Goal: Check status: Check status

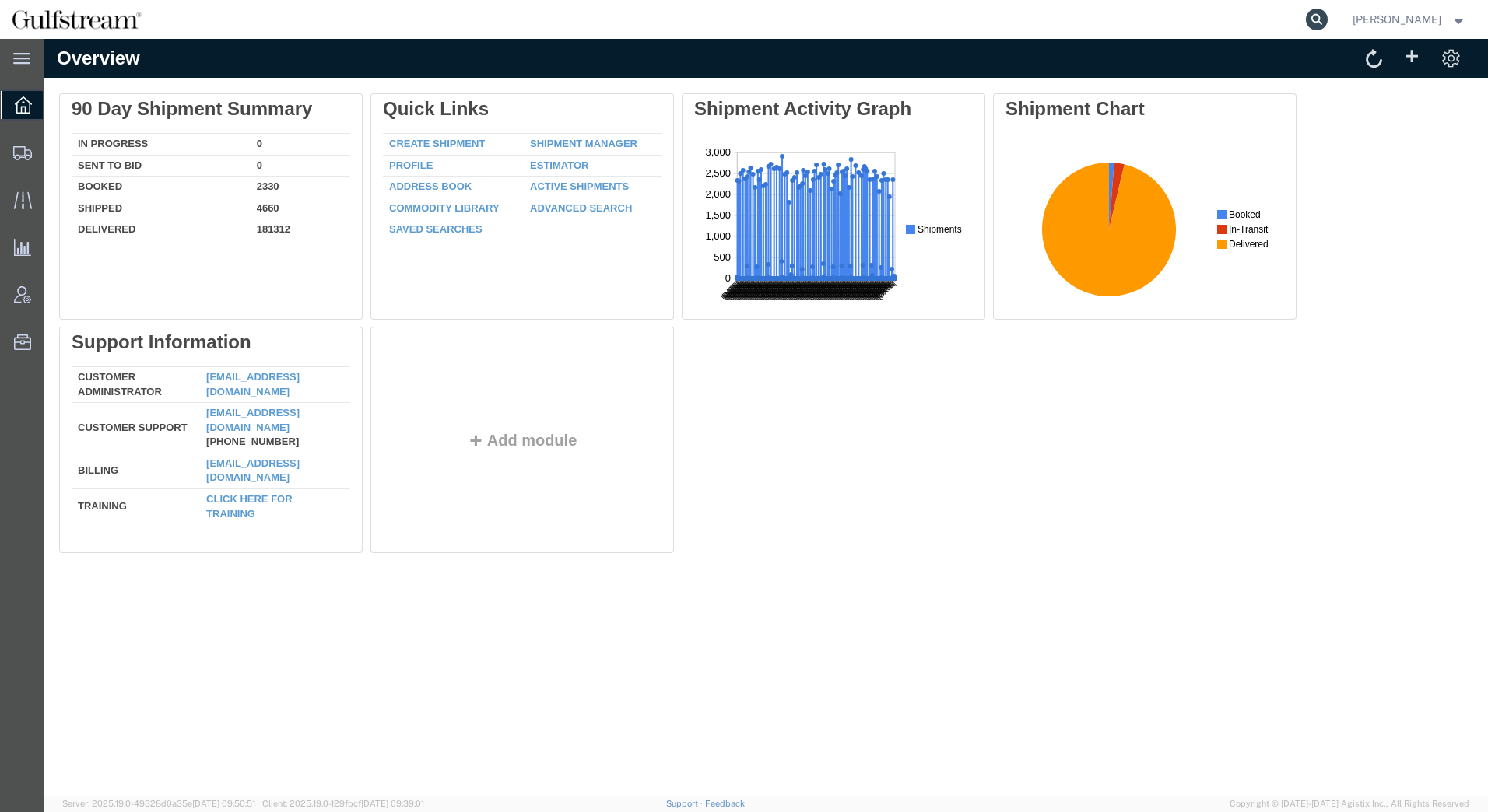
click at [1316, 17] on icon at bounding box center [1317, 20] width 22 height 22
click at [1108, 15] on input "search" at bounding box center [1069, 20] width 473 height 37
paste input "No Transfer"
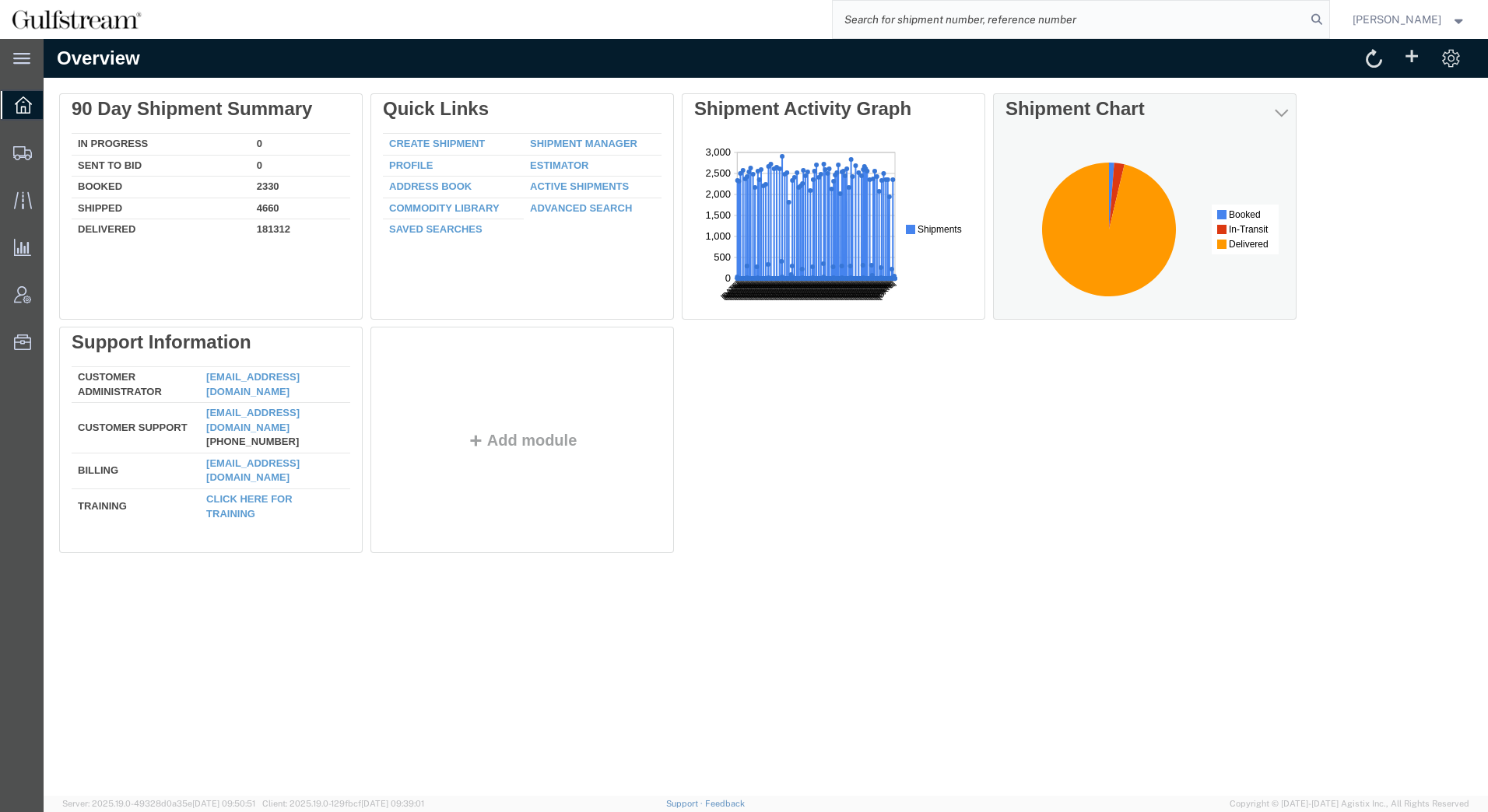
type input "No Transfer"
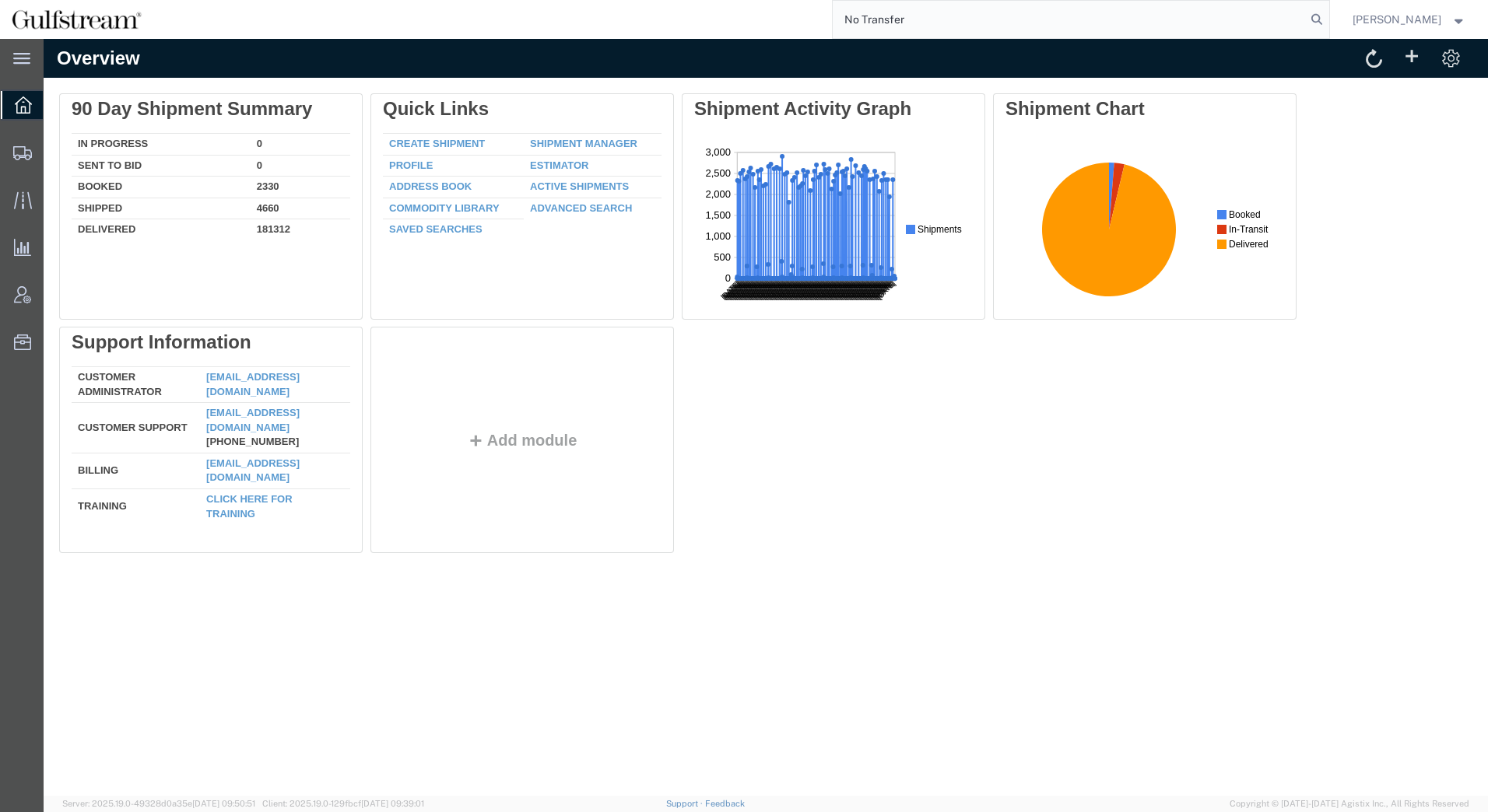
drag, startPoint x: 984, startPoint y: 16, endPoint x: 451, endPoint y: -4, distance: 533.4
click at [451, 0] on html "main_menu Created with Sketch. Collapse Menu Overview Shipments Shipment Manage…" at bounding box center [744, 406] width 1488 height 812
click at [1062, 19] on input "search" at bounding box center [1069, 20] width 473 height 37
paste input "391044525672"
click at [1323, 17] on icon at bounding box center [1317, 20] width 22 height 22
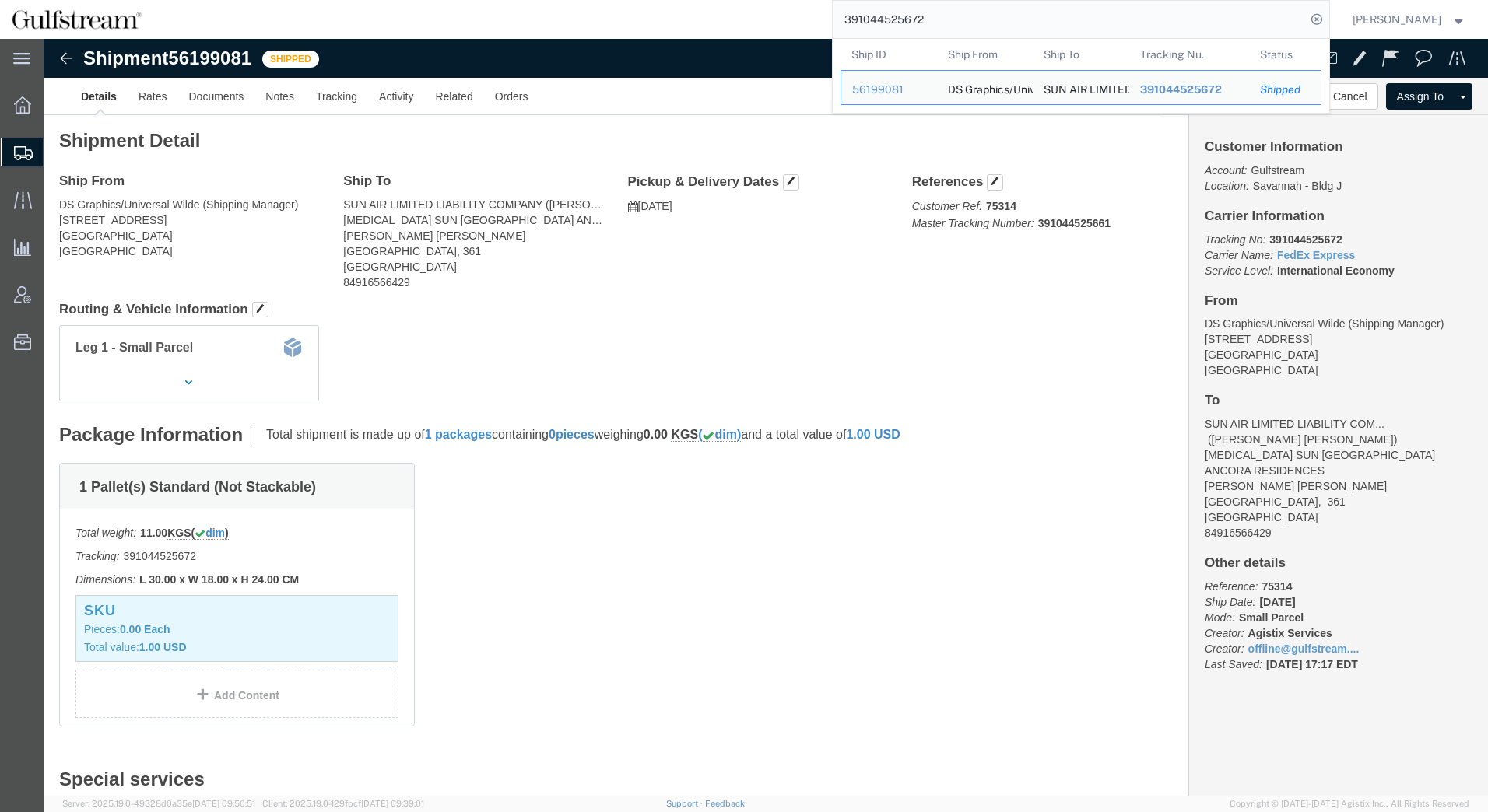
drag, startPoint x: 945, startPoint y: 21, endPoint x: 341, endPoint y: -11, distance: 604.8
click at [341, 0] on html "main_menu Created with Sketch. Collapse Menu Overview Shipments Shipment Manage…" at bounding box center [744, 406] width 1488 height 812
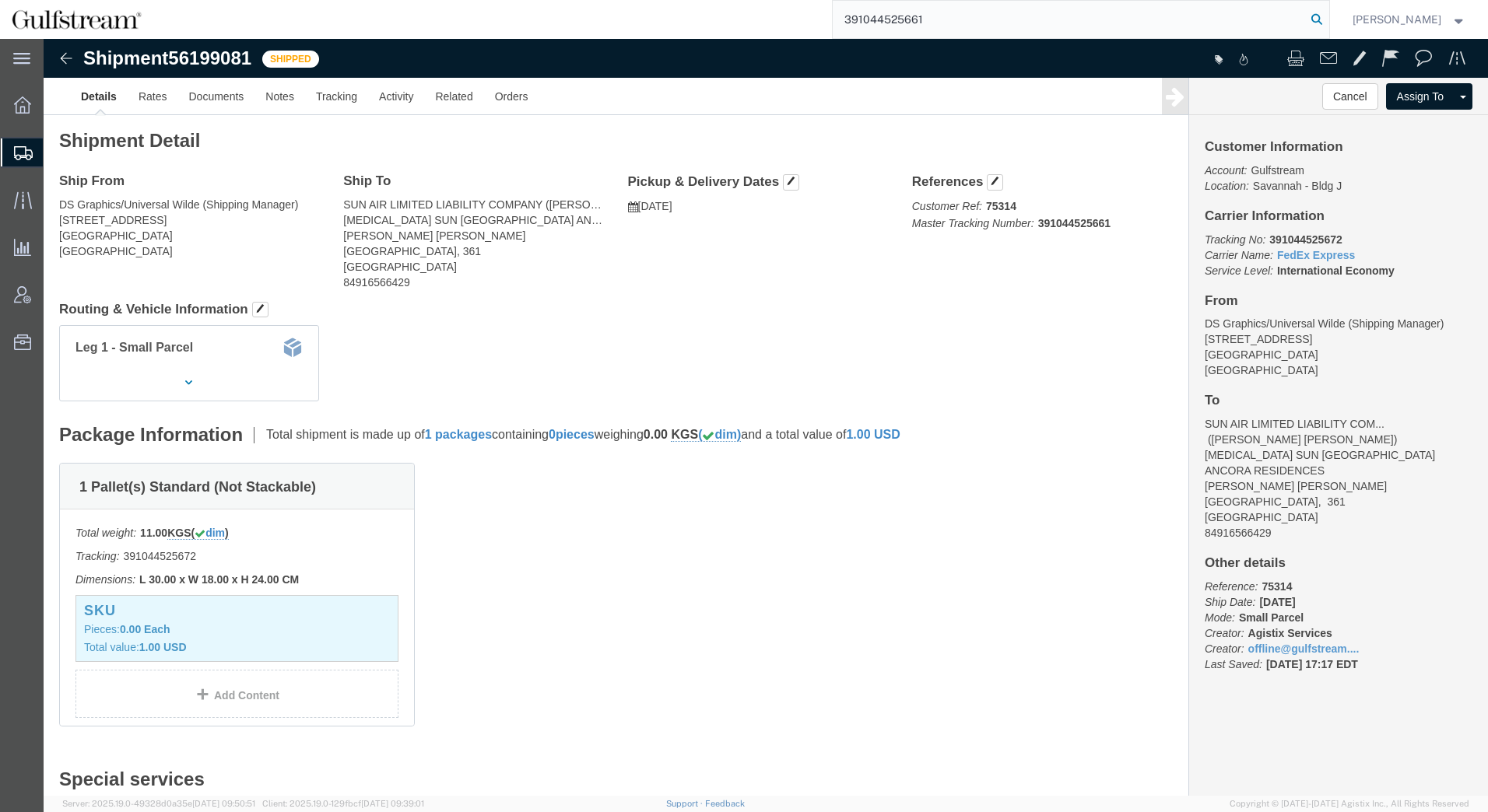
type input "391044525661"
click at [1319, 21] on icon at bounding box center [1317, 20] width 22 height 22
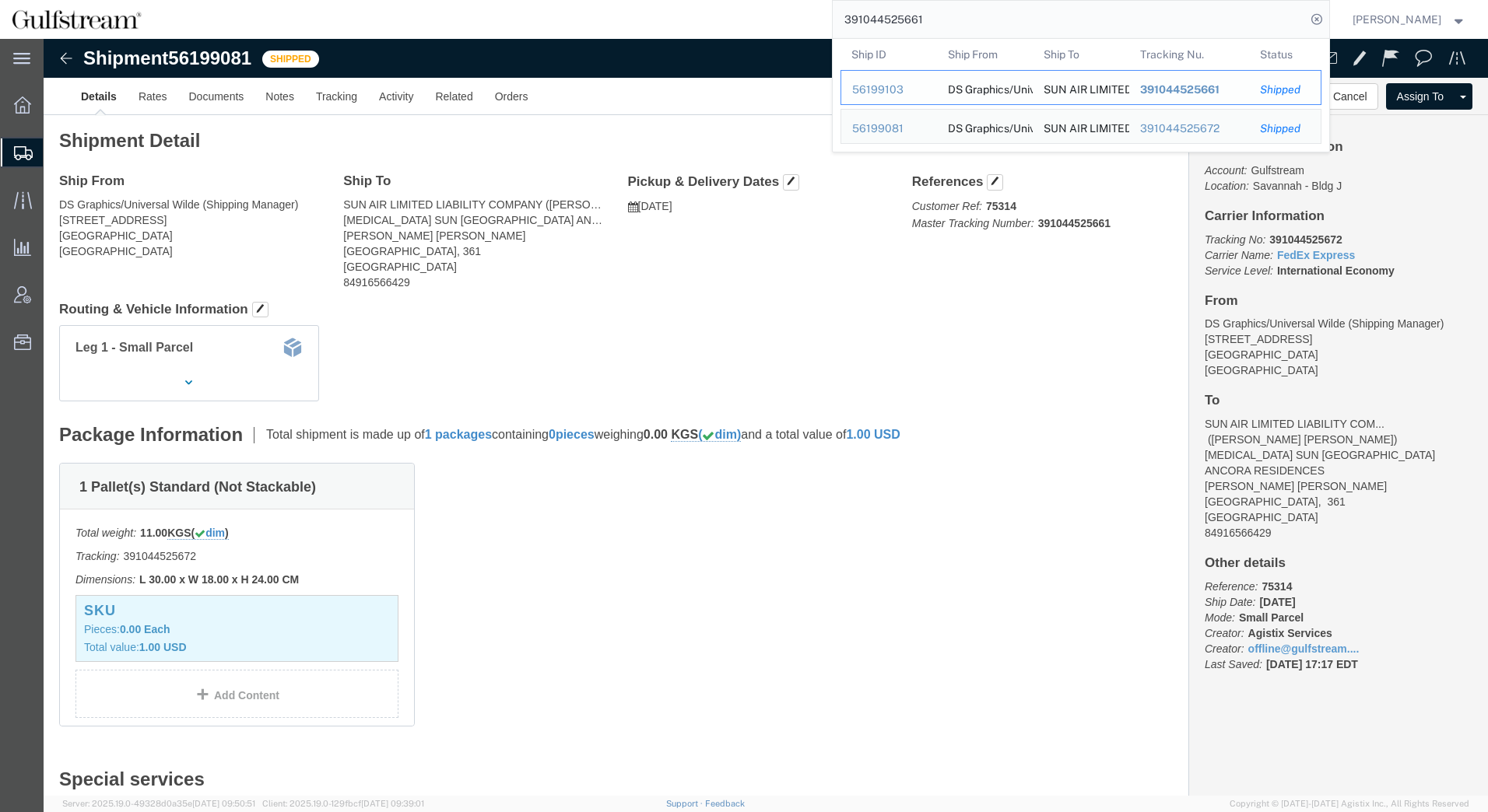
click at [1192, 93] on span "391044525661" at bounding box center [1178, 89] width 79 height 13
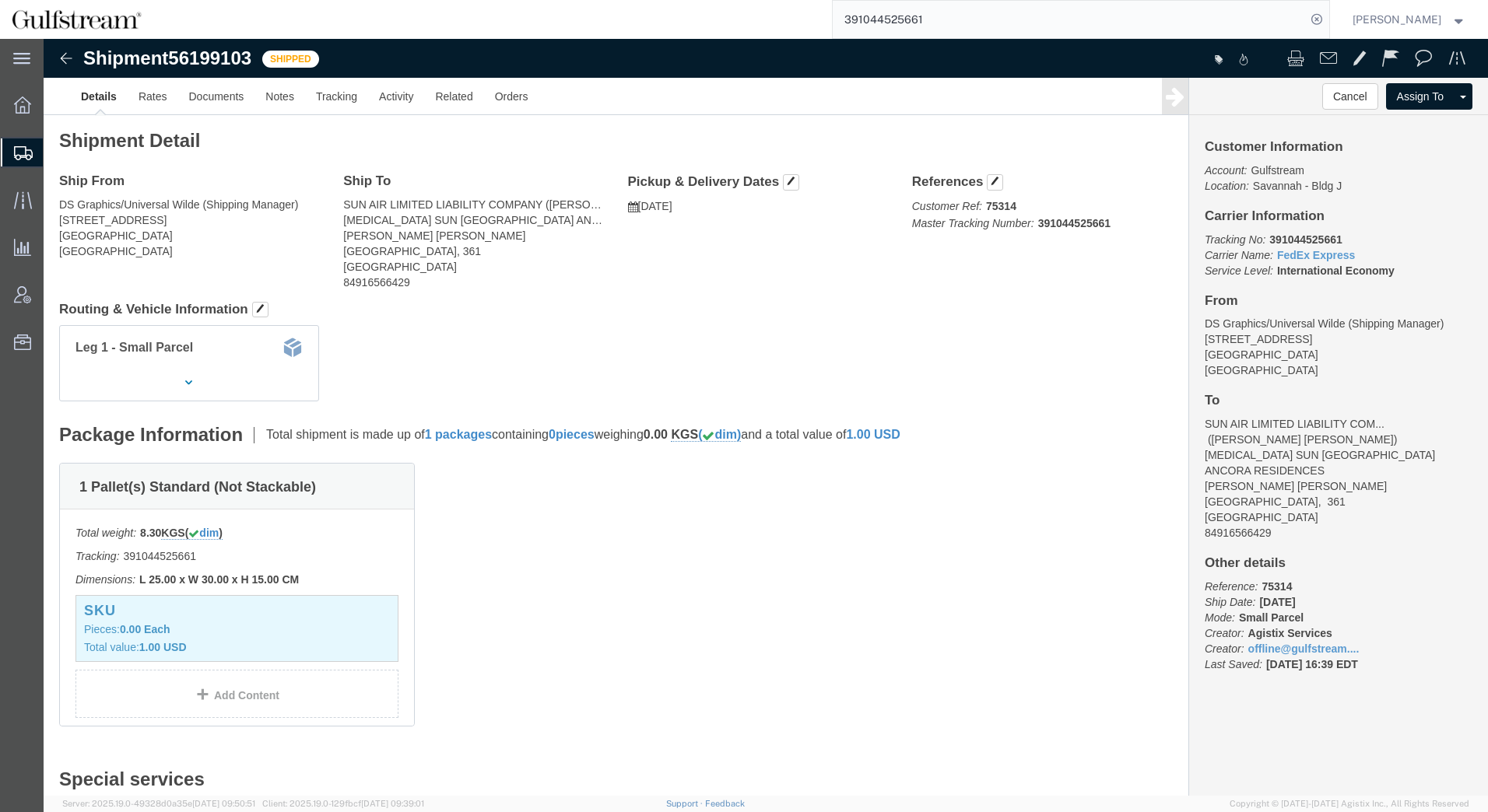
click at [1022, 27] on input "391044525661" at bounding box center [1069, 20] width 473 height 37
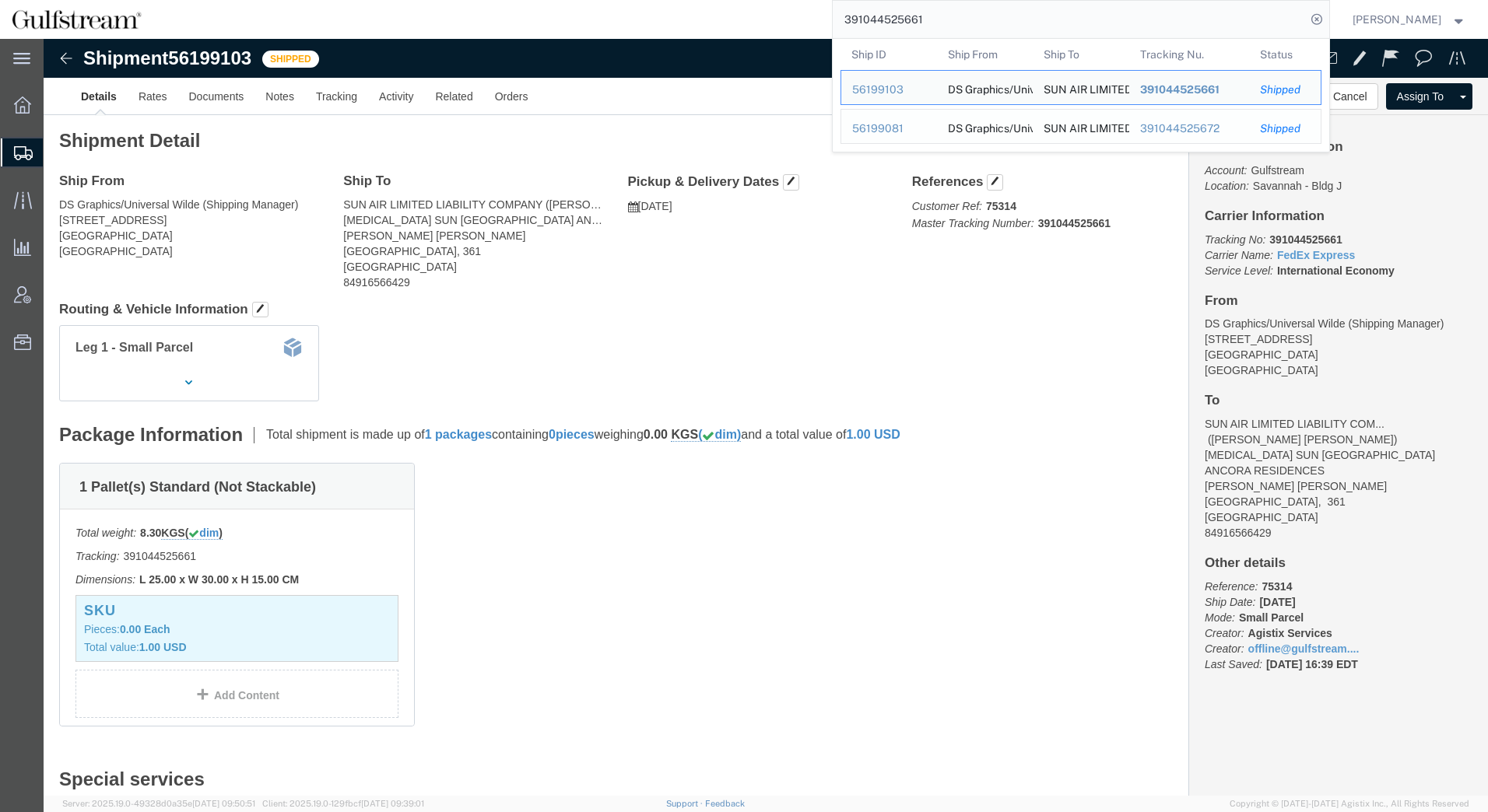
click at [1155, 130] on div "391044525672" at bounding box center [1188, 128] width 99 height 17
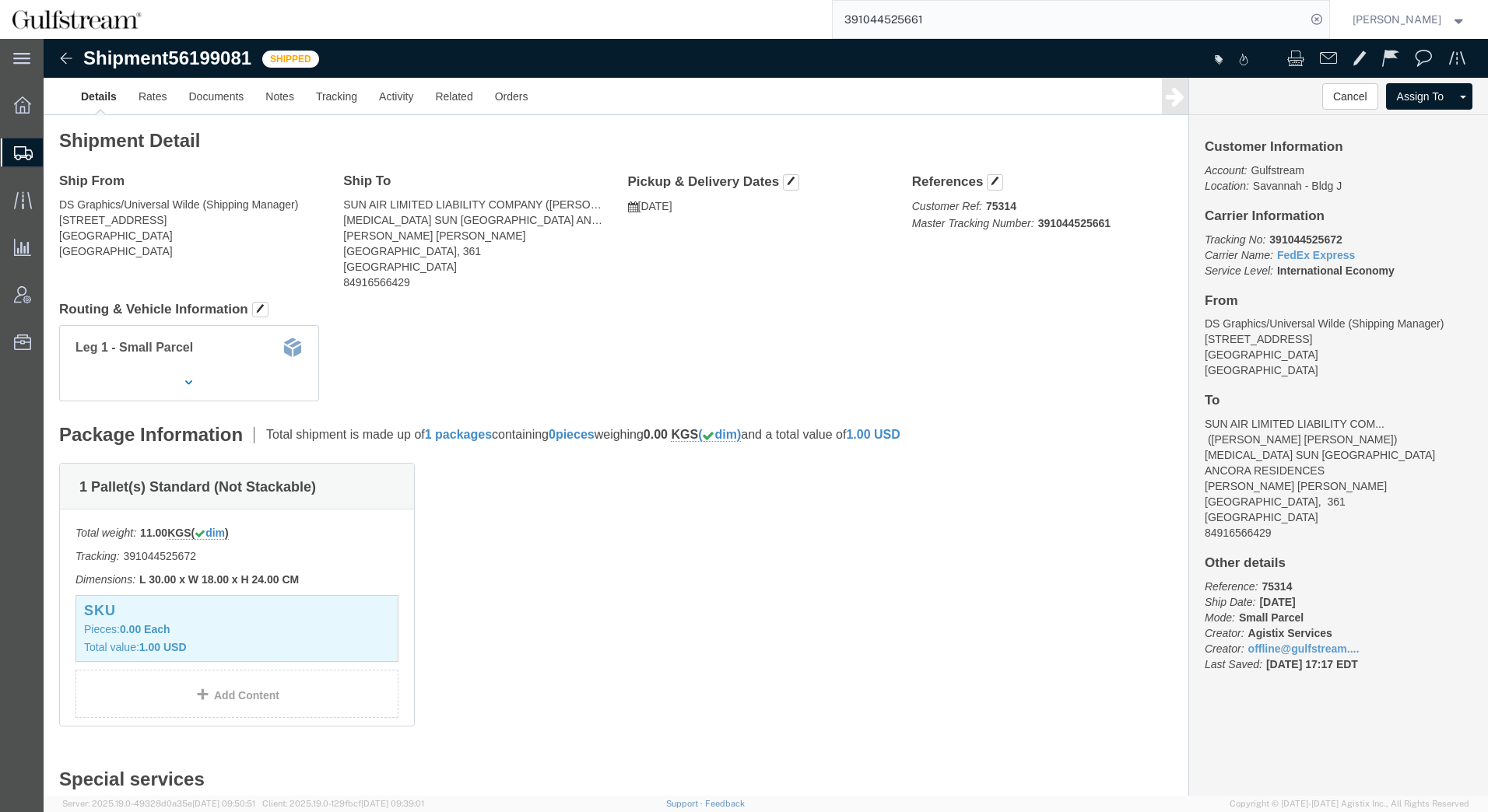
click h4 "Routing & Vehicle Information"
